Goal: Browse casually

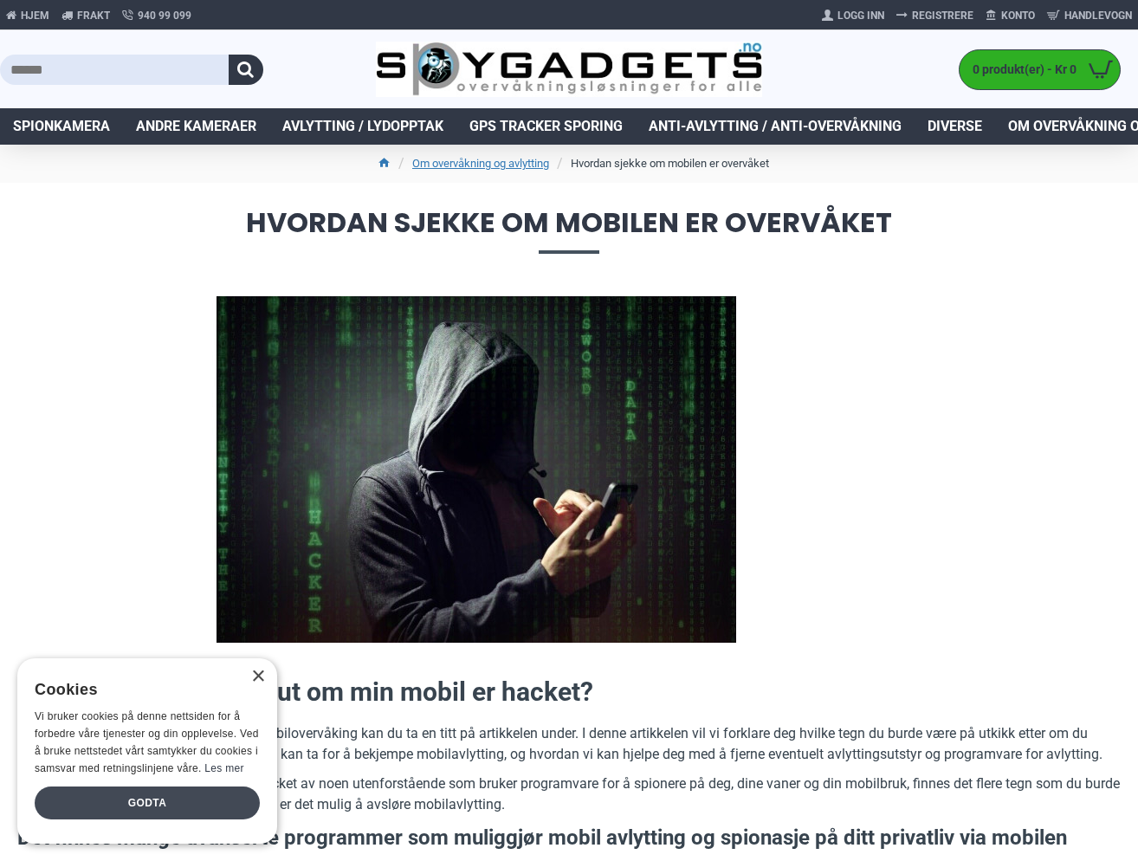
click at [227, 796] on div "Godta" at bounding box center [147, 802] width 225 height 33
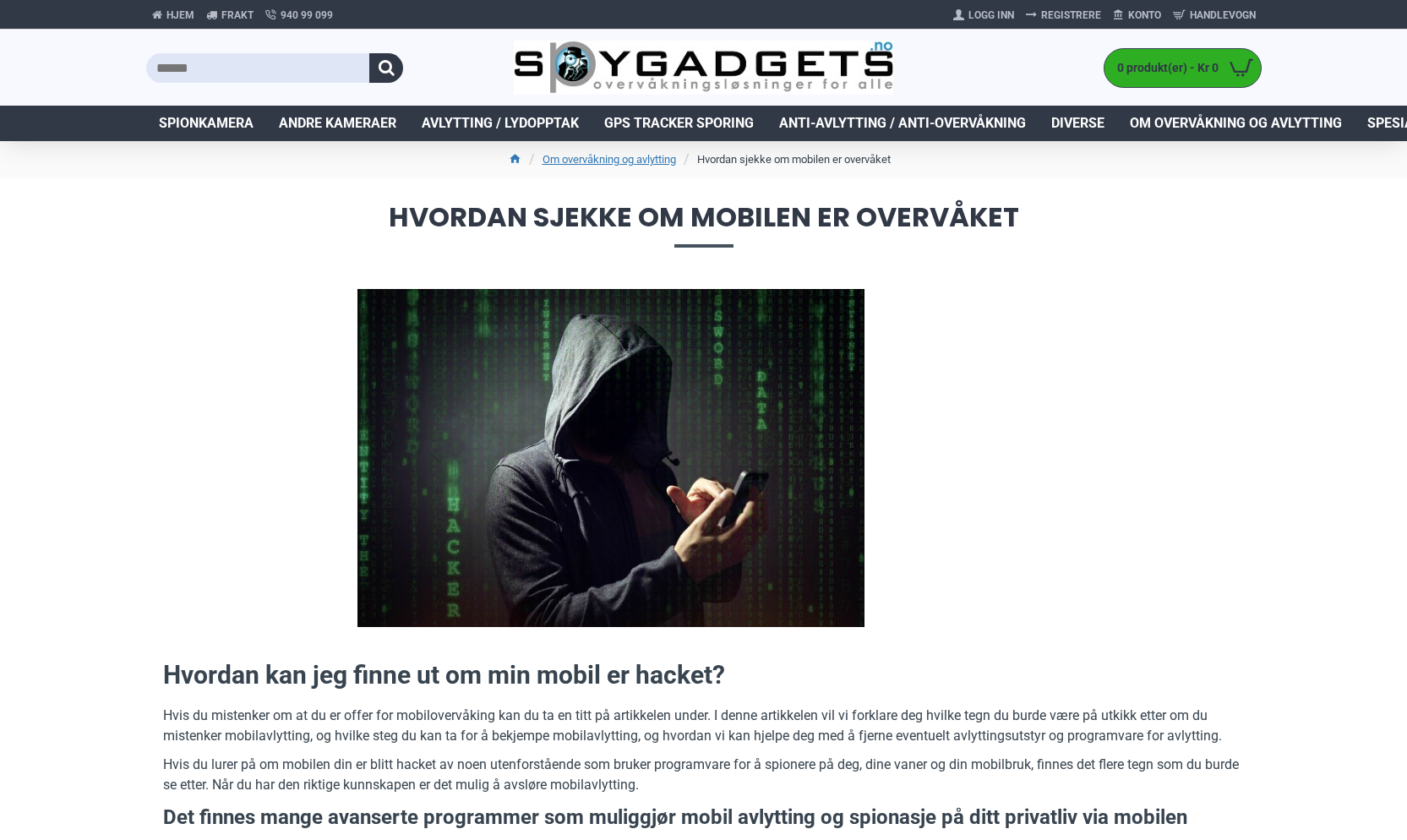
click at [1080, 121] on span "Diverse" at bounding box center [1077, 123] width 54 height 20
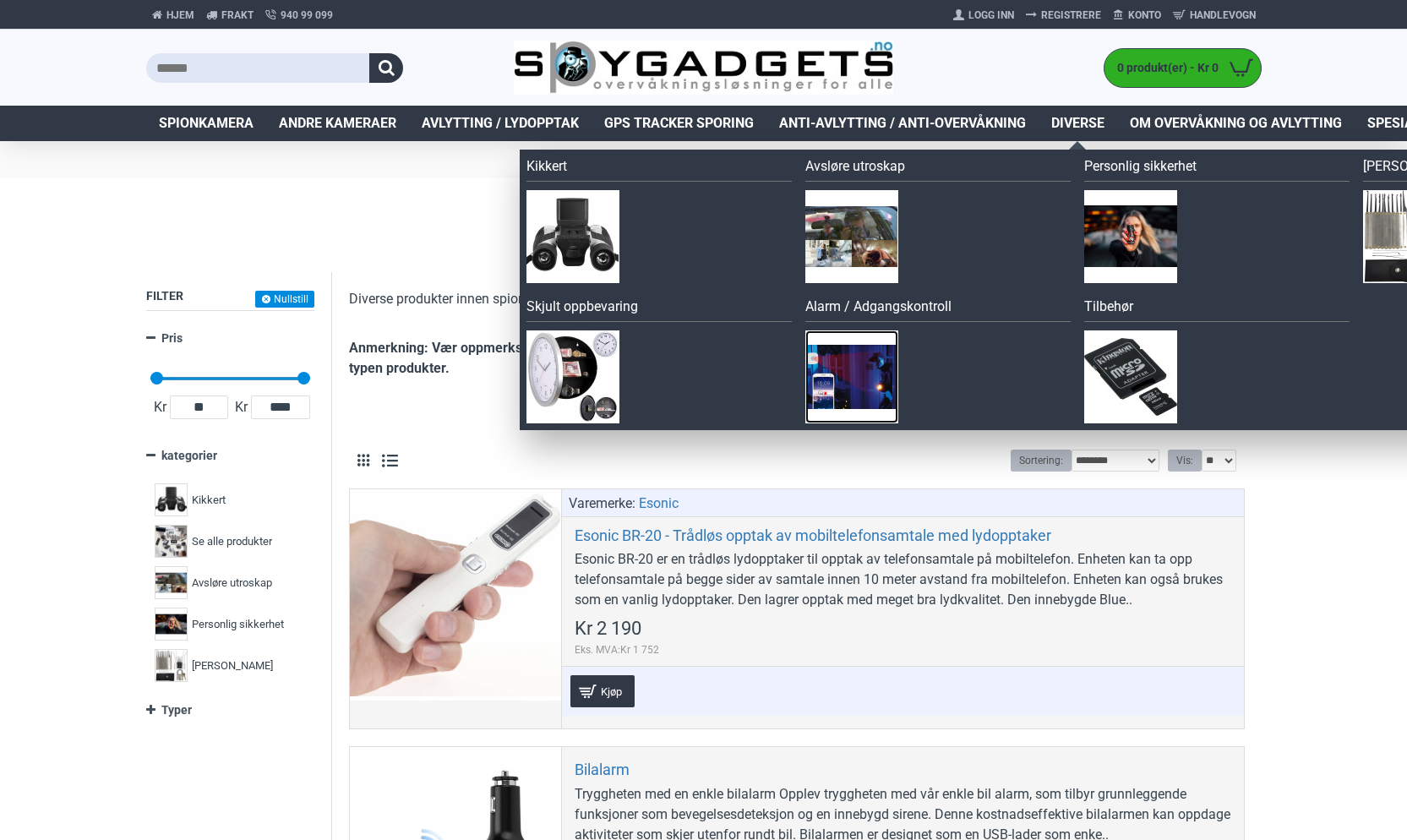
click at [869, 367] on img at bounding box center [851, 377] width 93 height 93
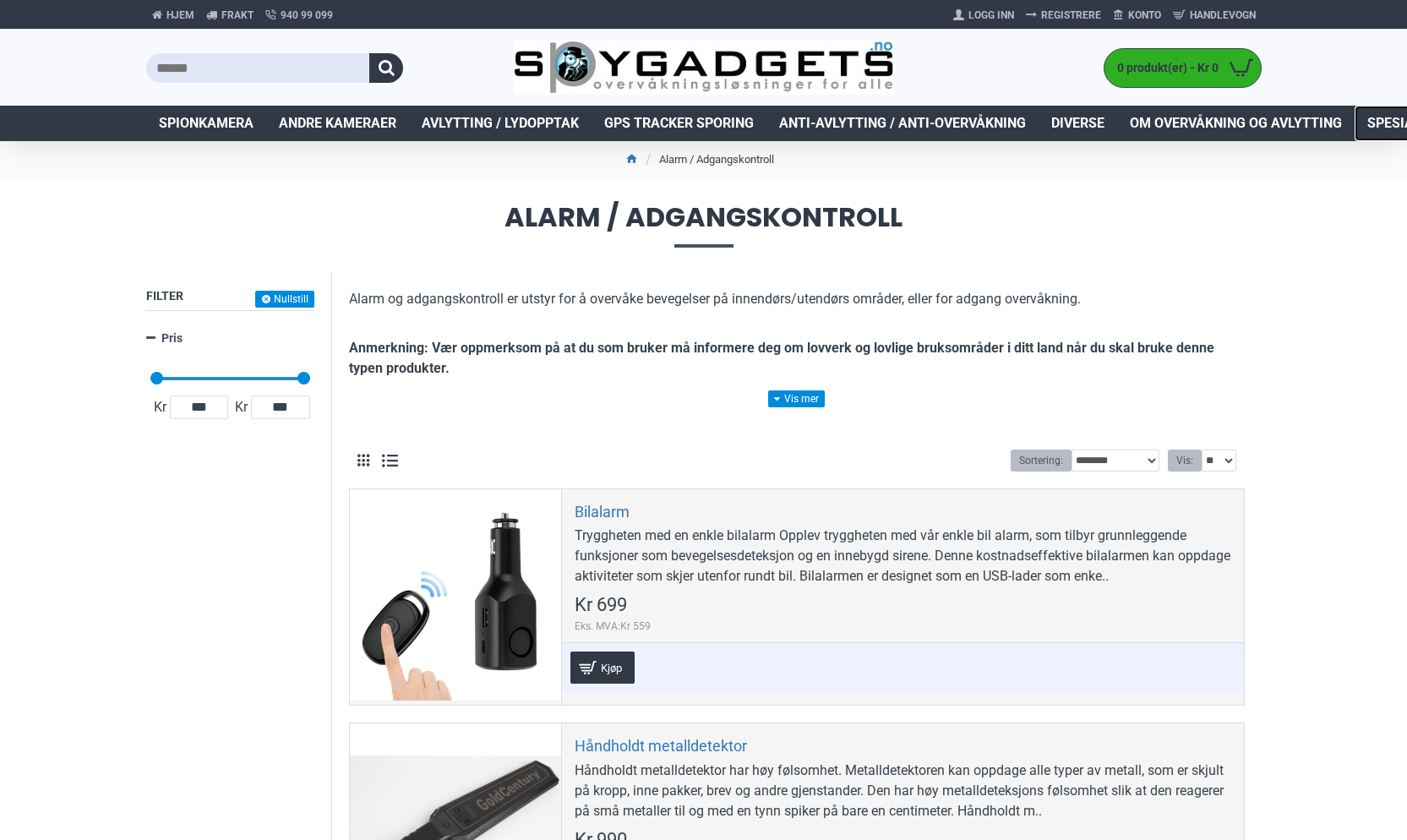
click at [1388, 125] on span "Spesialtilbud" at bounding box center [1416, 123] width 99 height 20
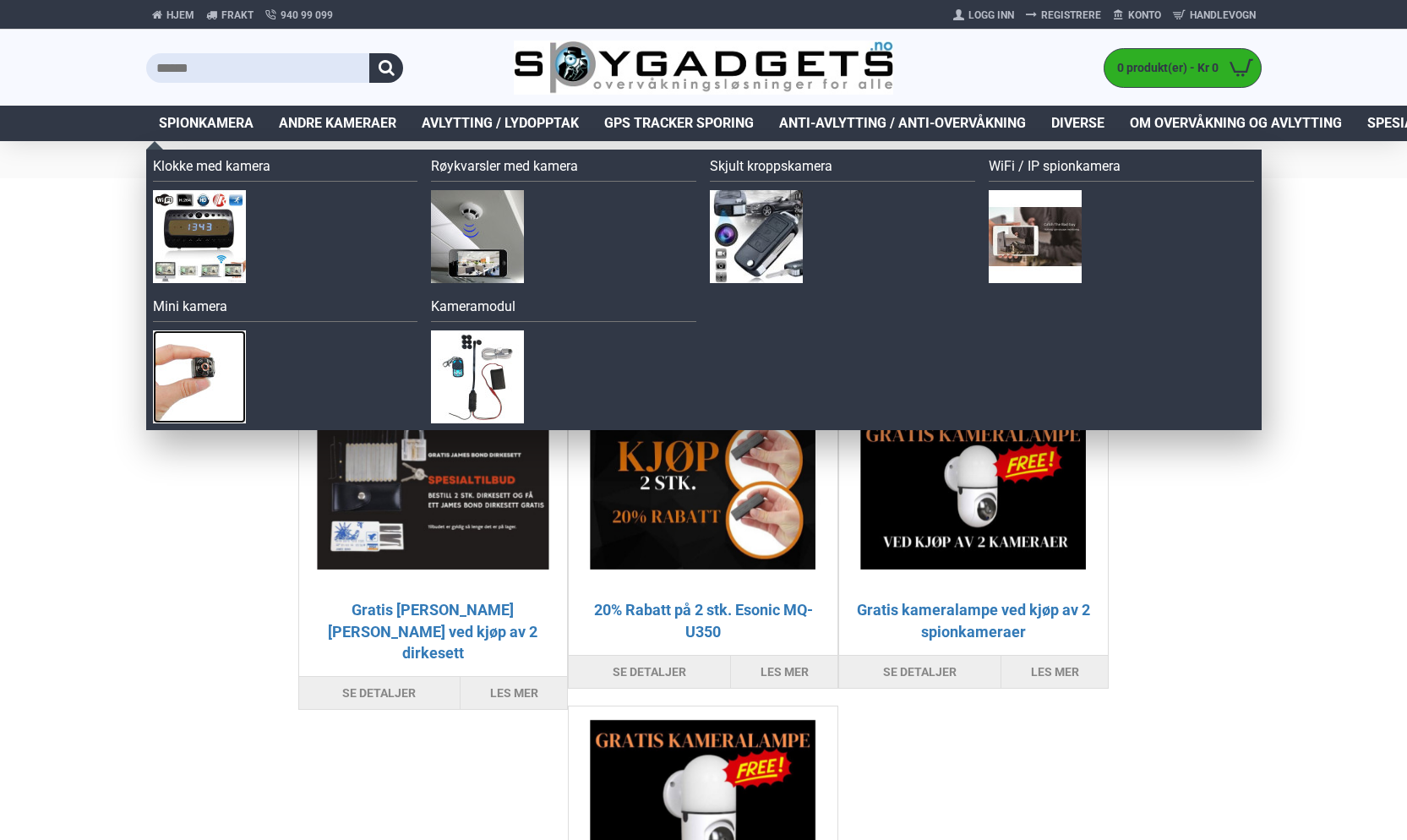
click at [199, 393] on img at bounding box center [199, 377] width 93 height 93
